Goal: Entertainment & Leisure: Consume media (video, audio)

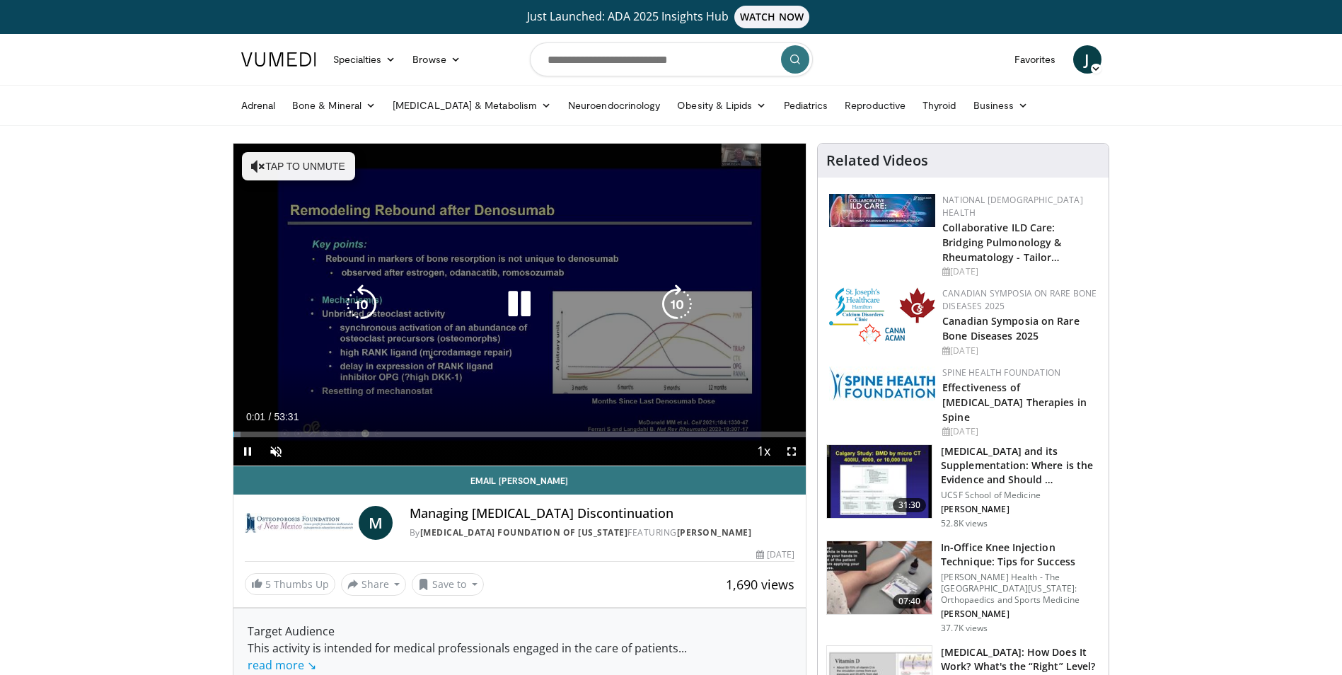
click at [289, 168] on button "Tap to unmute" at bounding box center [298, 166] width 113 height 28
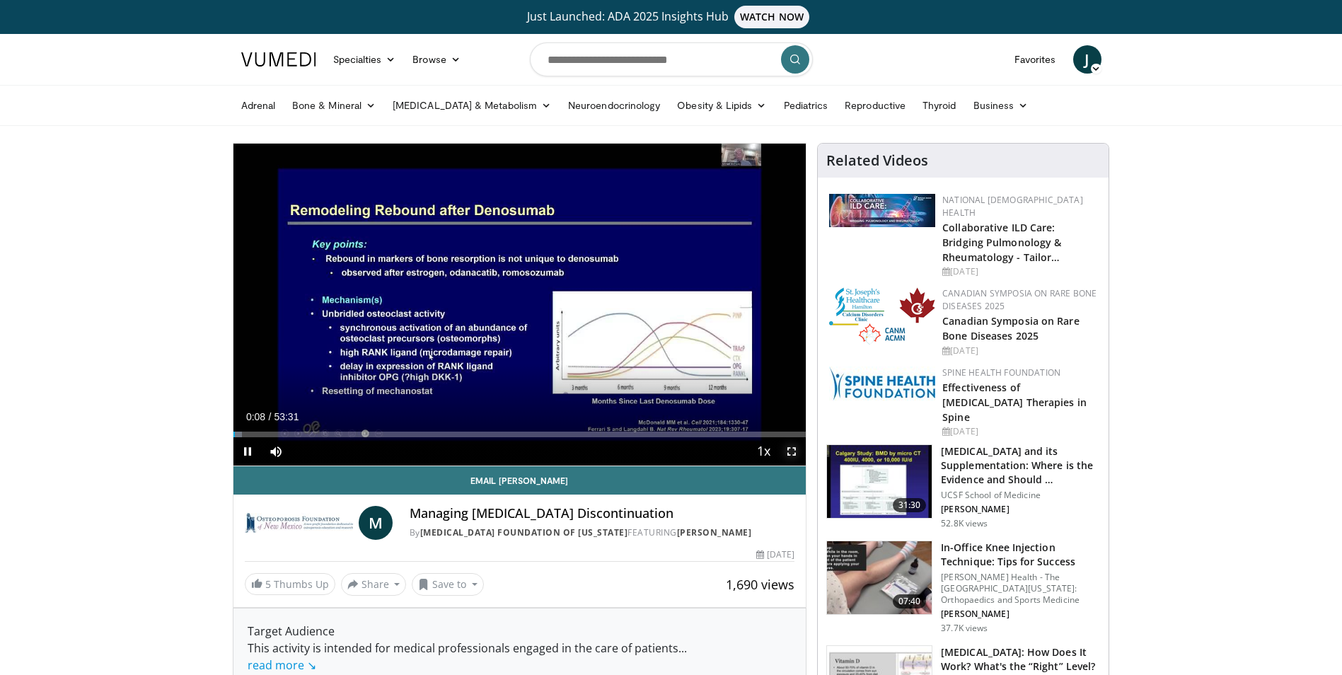
click at [792, 453] on span "Video Player" at bounding box center [791, 451] width 28 height 28
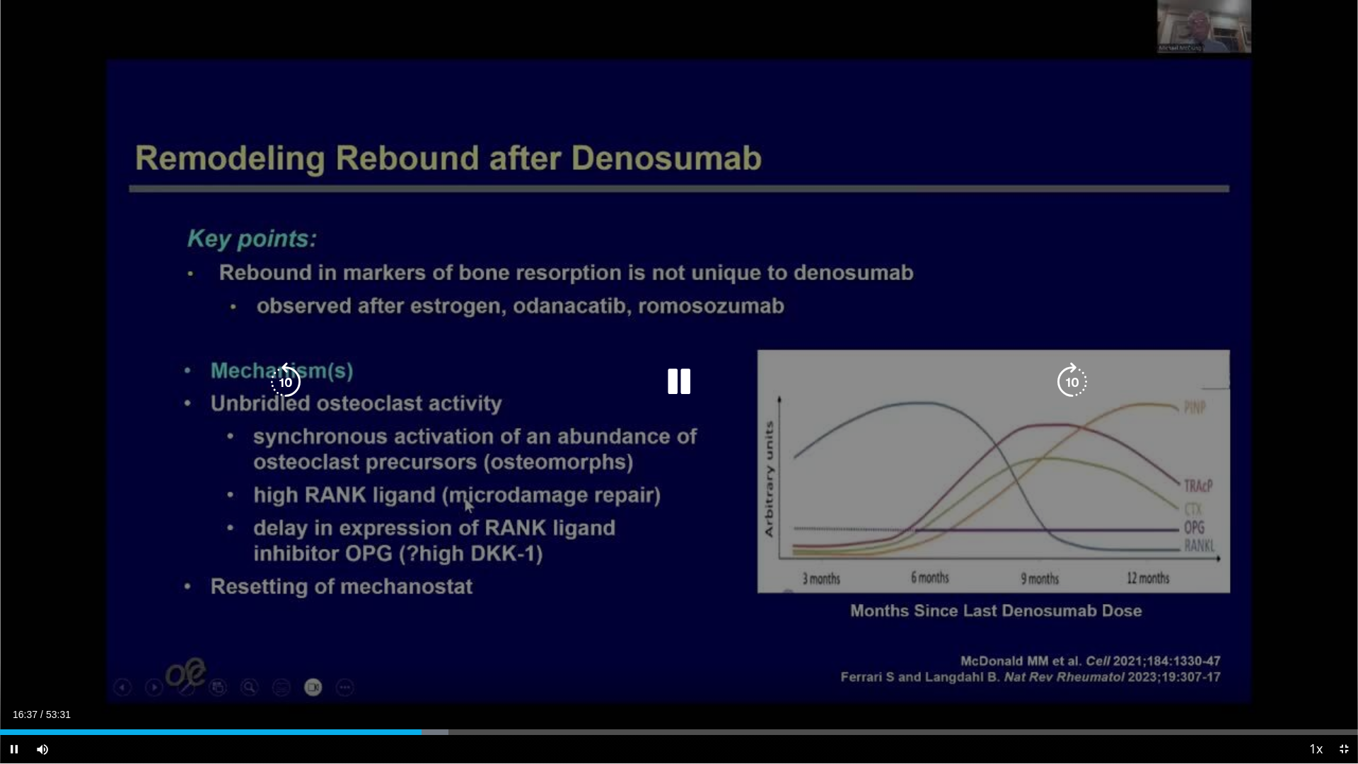
click at [678, 382] on icon "Video Player" at bounding box center [679, 382] width 40 height 40
click at [692, 383] on icon "Video Player" at bounding box center [679, 382] width 40 height 40
click at [678, 390] on icon "Video Player" at bounding box center [679, 382] width 40 height 40
click at [670, 384] on icon "Video Player" at bounding box center [679, 382] width 40 height 40
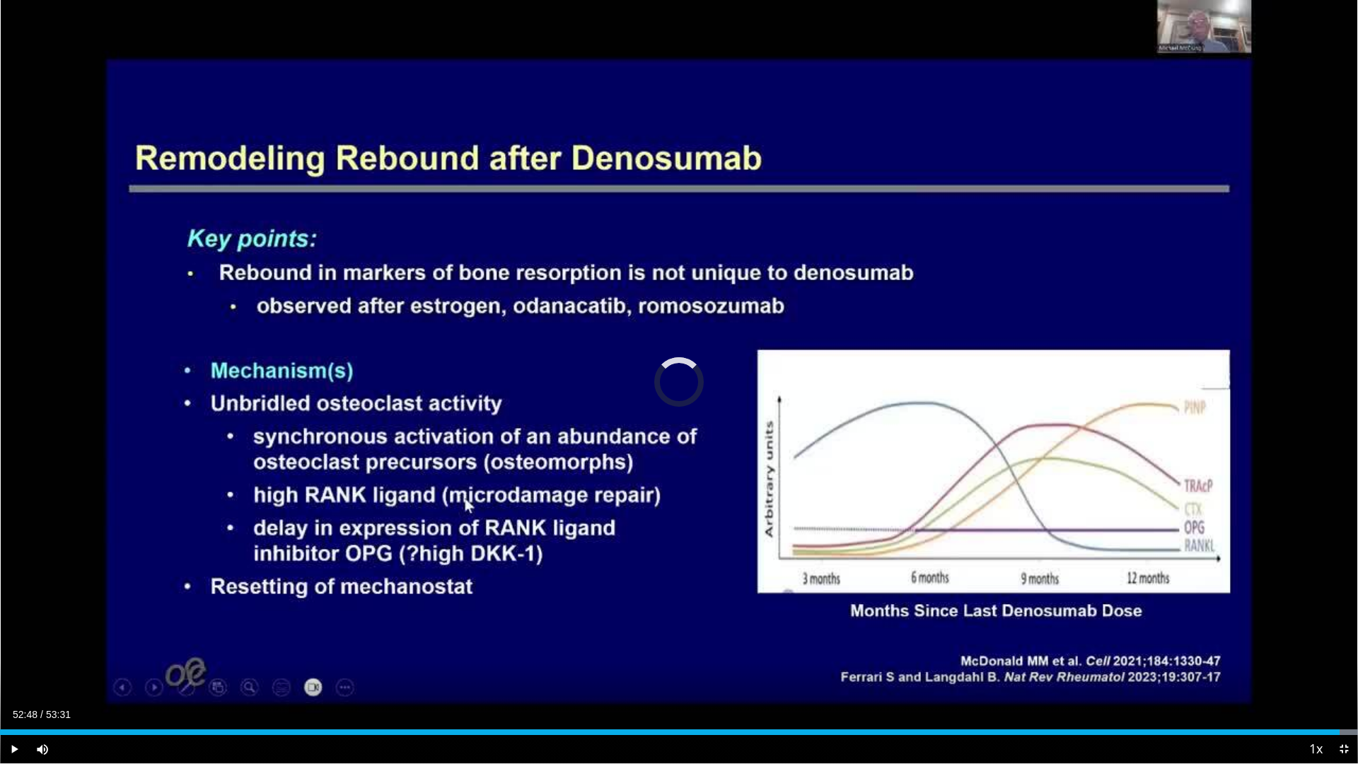
drag, startPoint x: 1346, startPoint y: 732, endPoint x: 1337, endPoint y: 735, distance: 9.6
click at [1337, 674] on div "Current Time 52:48 / Duration 53:31 Play Skip Backward Skip Forward Mute Loaded…" at bounding box center [679, 749] width 1358 height 28
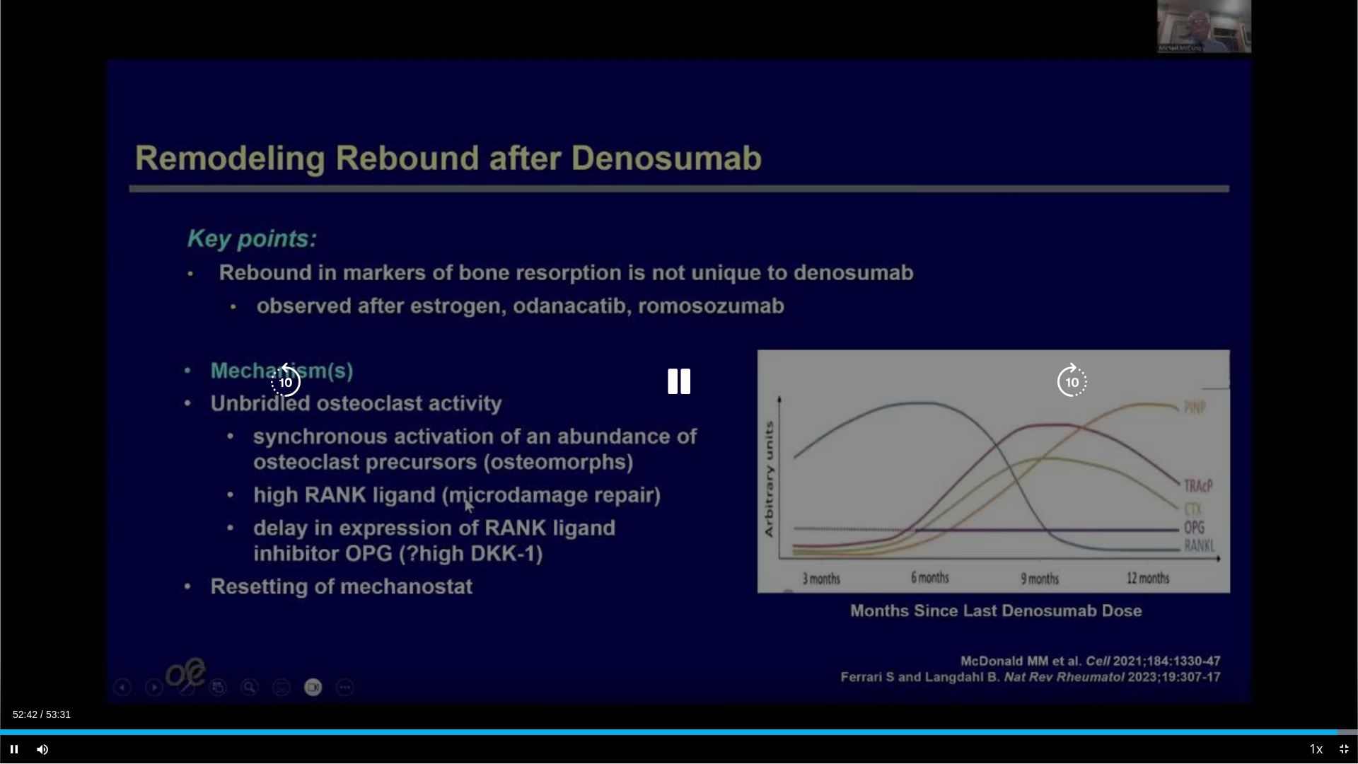
click at [666, 499] on div "10 seconds Tap to unmute" at bounding box center [679, 381] width 1358 height 763
click at [686, 389] on icon "Video Player" at bounding box center [679, 382] width 40 height 40
click at [940, 543] on div "10 seconds Tap to unmute" at bounding box center [679, 381] width 1358 height 763
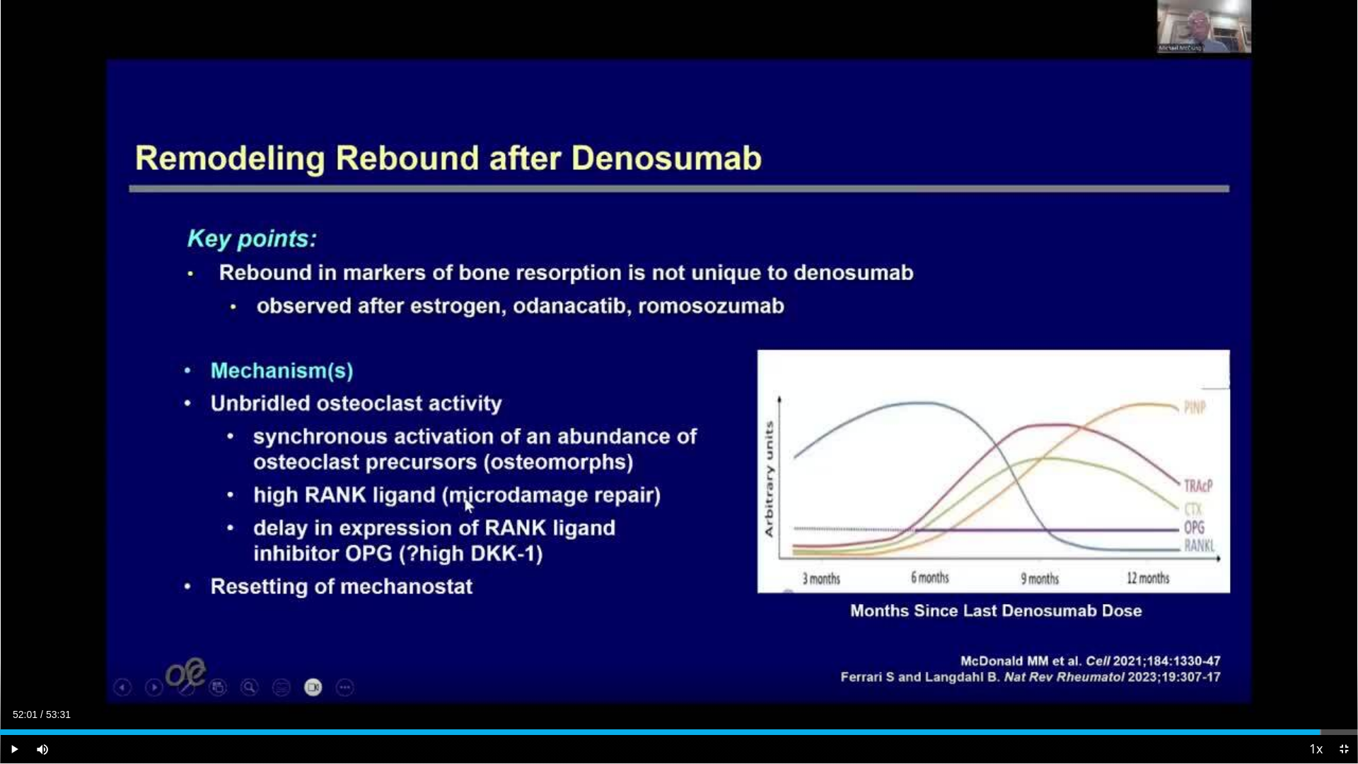
drag, startPoint x: 1338, startPoint y: 731, endPoint x: 1320, endPoint y: 735, distance: 18.7
click at [1320, 674] on div "Current Time 52:01 / Duration 53:31 Play Skip Backward Skip Forward Mute Loaded…" at bounding box center [679, 749] width 1358 height 28
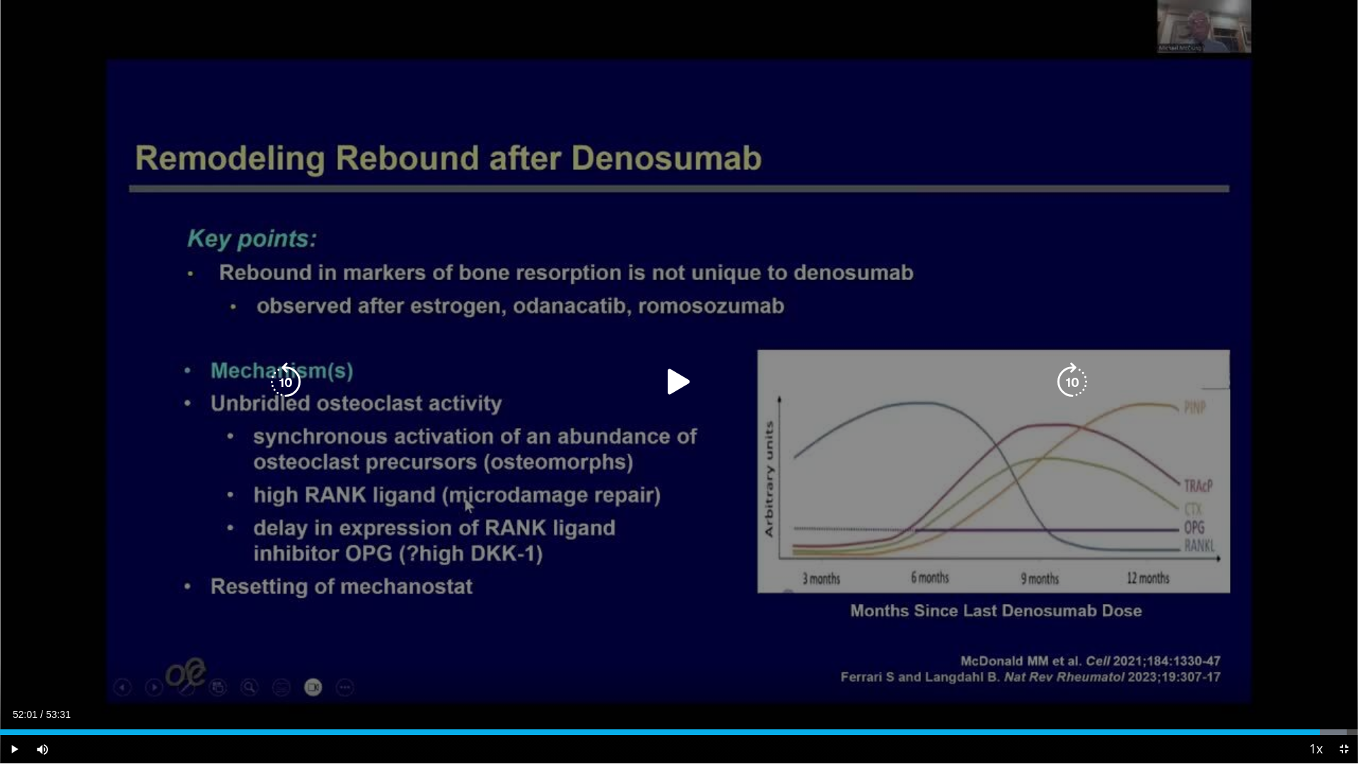
click at [670, 390] on icon "Video Player" at bounding box center [679, 382] width 40 height 40
click at [1074, 378] on icon "Video Player" at bounding box center [1072, 382] width 40 height 40
click at [662, 493] on div "10 seconds Tap to unmute" at bounding box center [679, 381] width 1358 height 763
click at [673, 387] on icon "Video Player" at bounding box center [679, 382] width 40 height 40
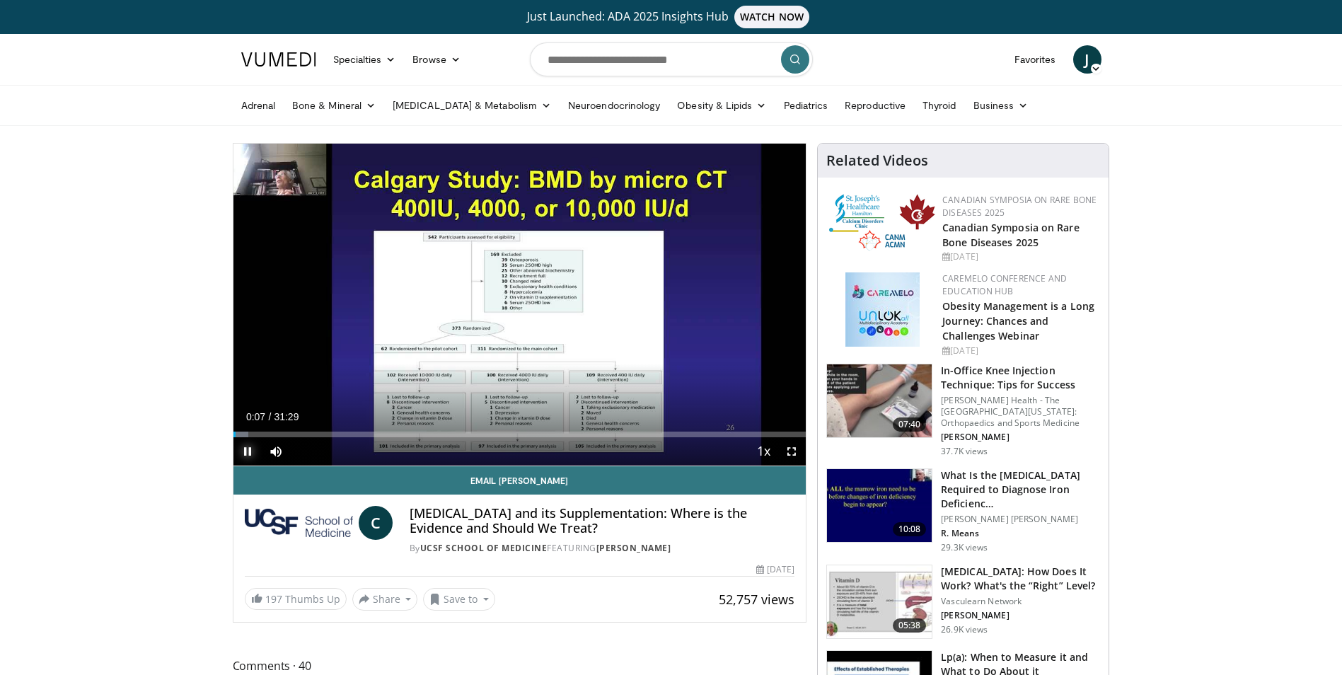
click at [247, 451] on span "Video Player" at bounding box center [247, 451] width 28 height 28
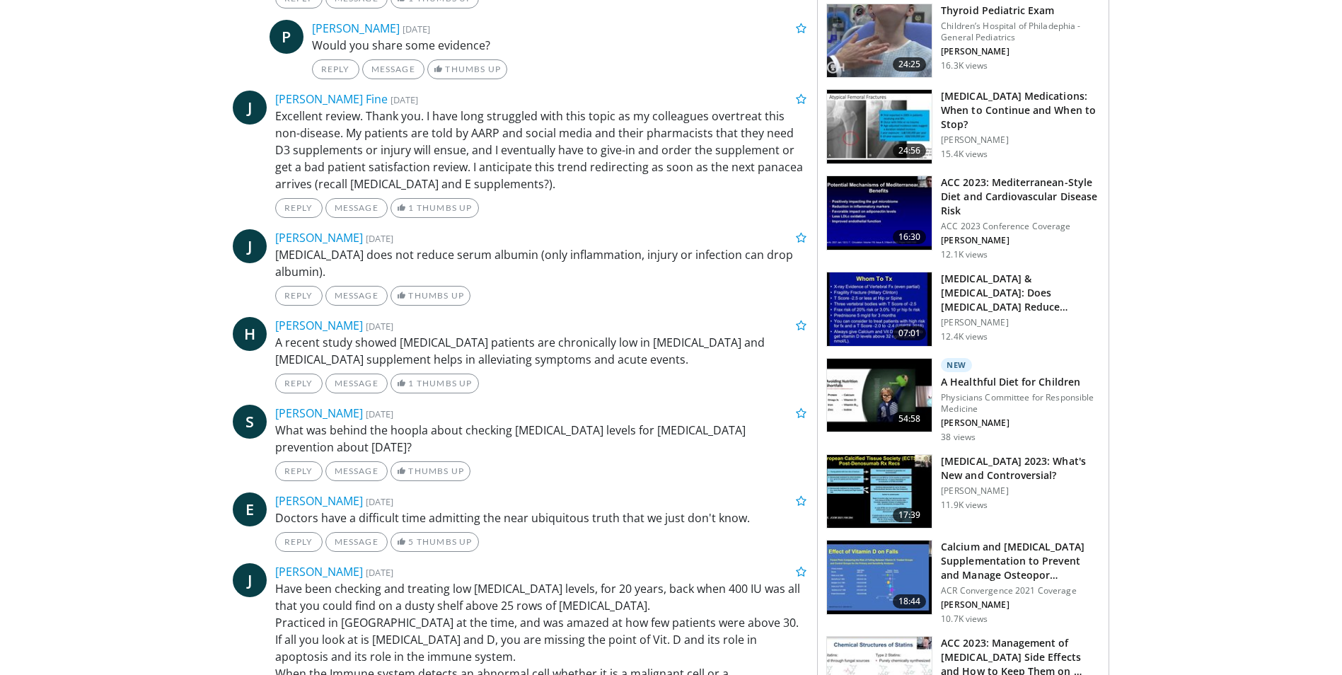
scroll to position [707, 0]
